Goal: Task Accomplishment & Management: Manage account settings

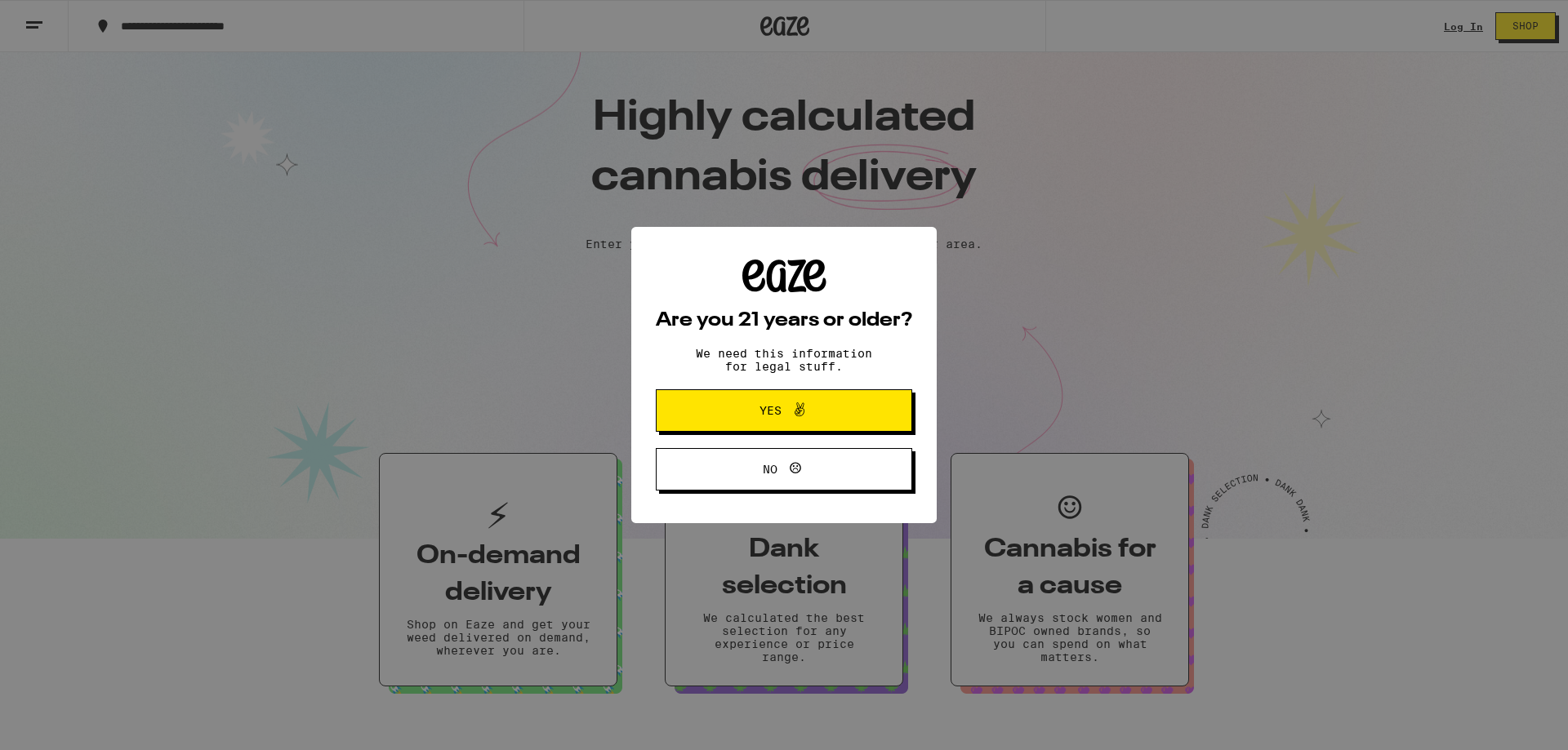
click at [815, 417] on span "Yes" at bounding box center [784, 411] width 124 height 21
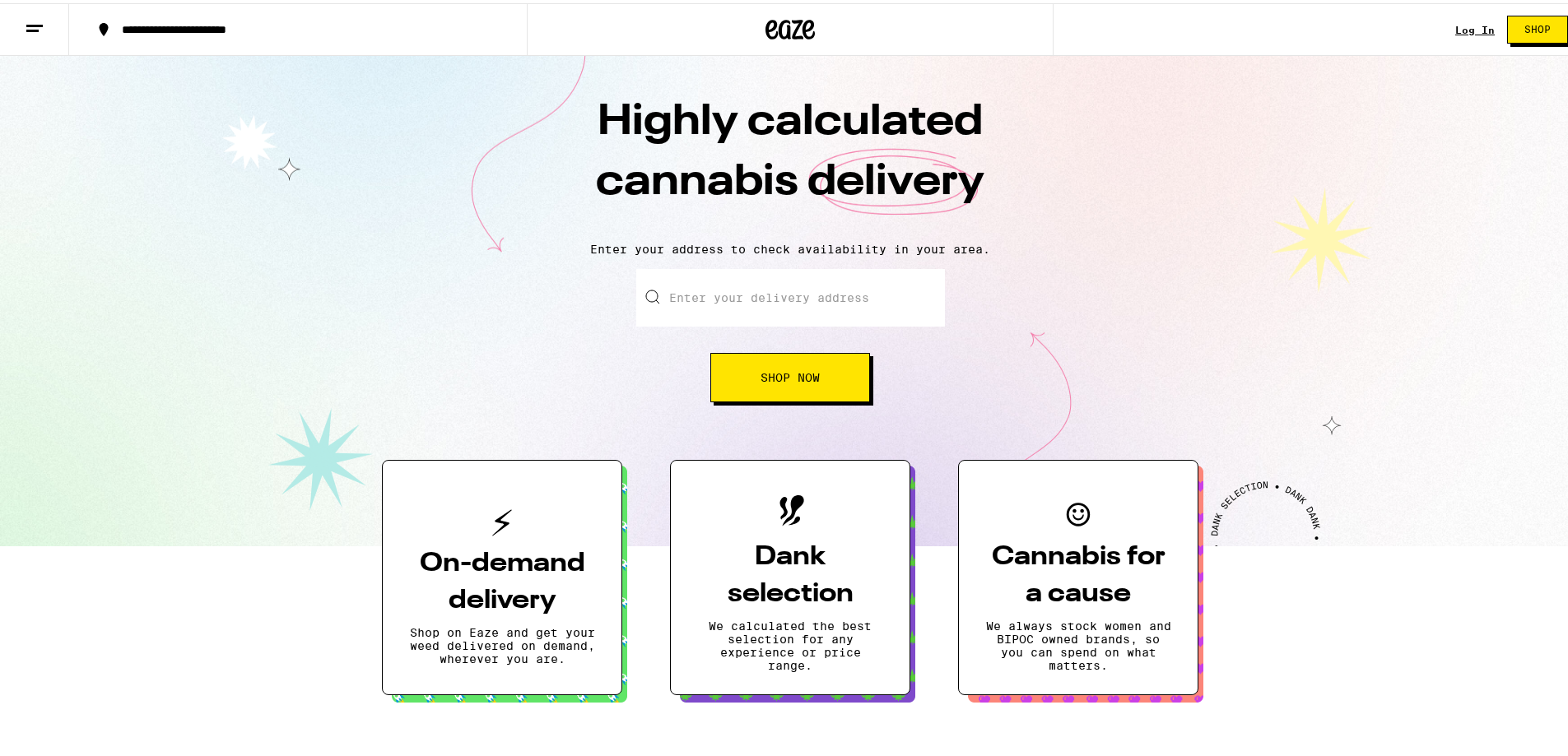
click at [1468, 22] on link "Log In" at bounding box center [1475, 27] width 39 height 11
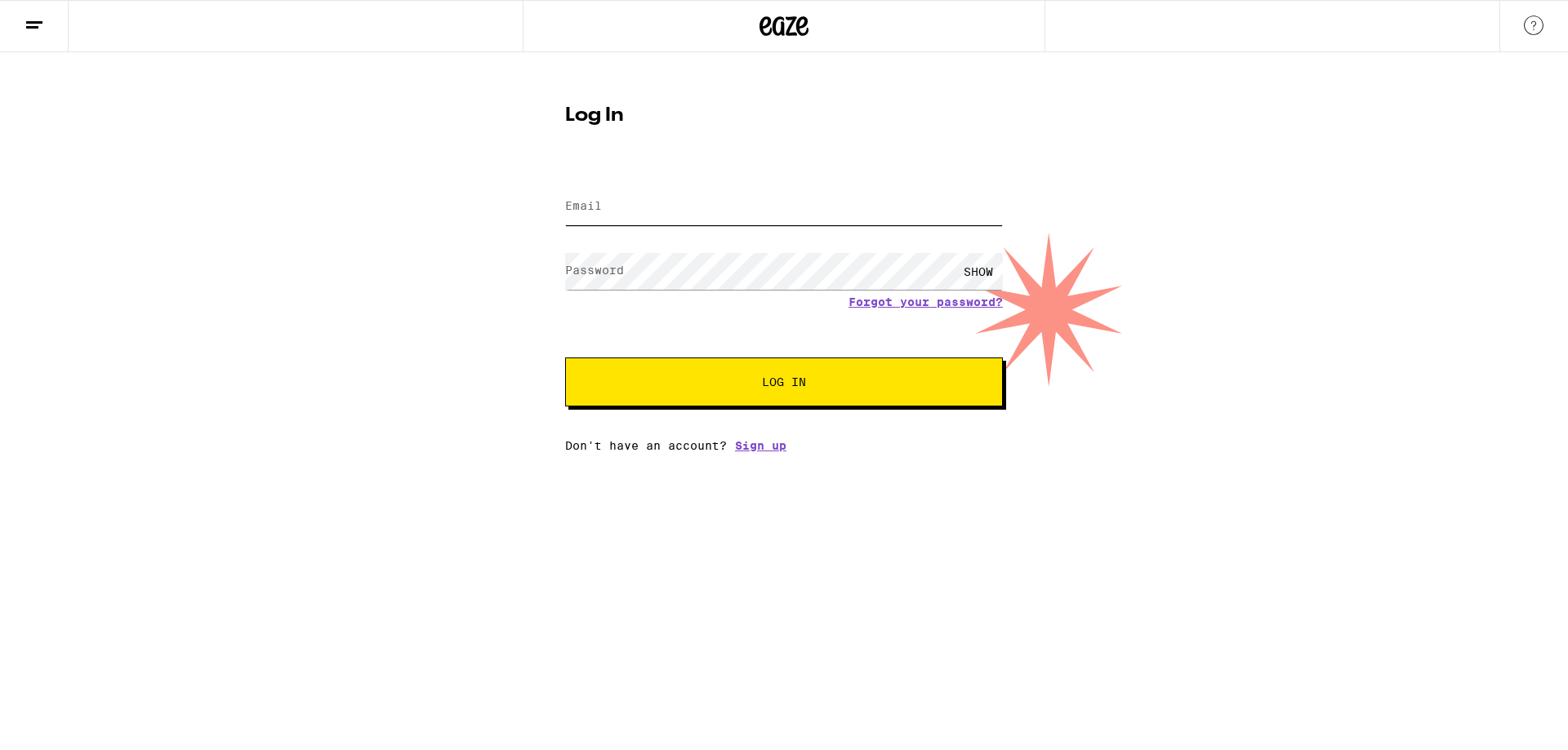
click at [611, 209] on input "Email" at bounding box center [784, 207] width 438 height 37
